Goal: Register for event/course

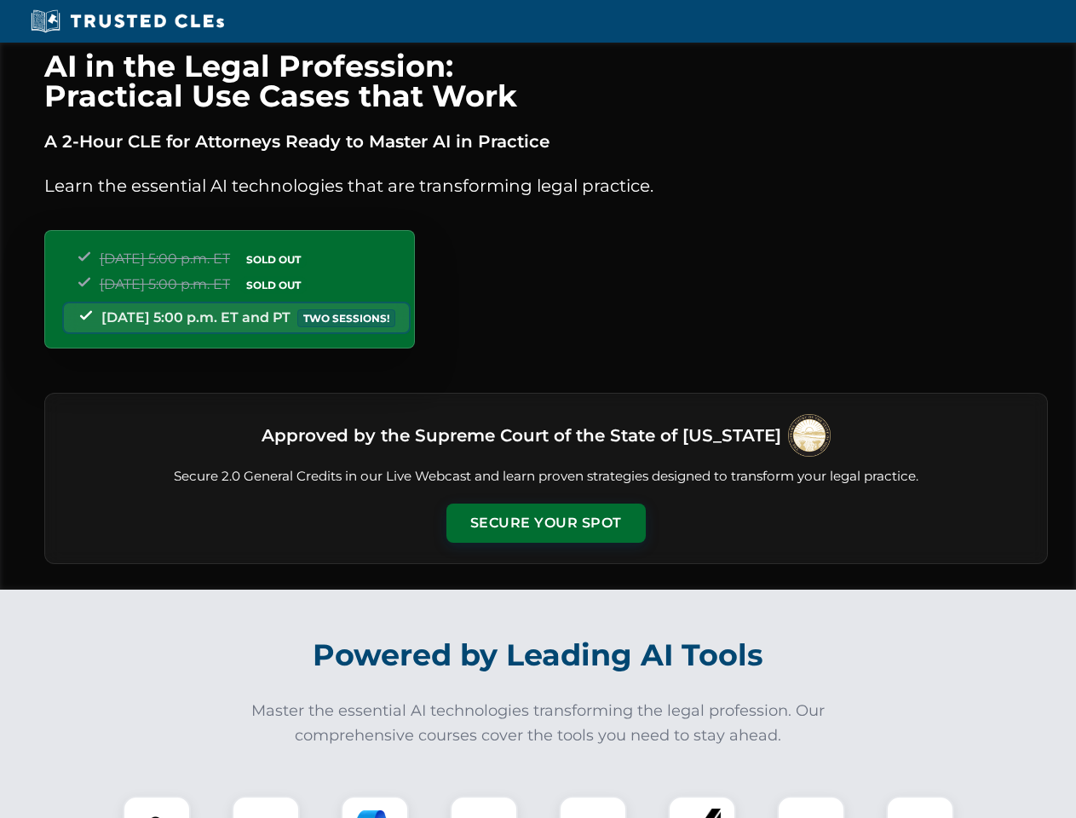
click at [545, 523] on button "Secure Your Spot" at bounding box center [545, 522] width 199 height 39
click at [157, 807] on img at bounding box center [156, 829] width 49 height 49
